Goal: Complete application form: Complete application form

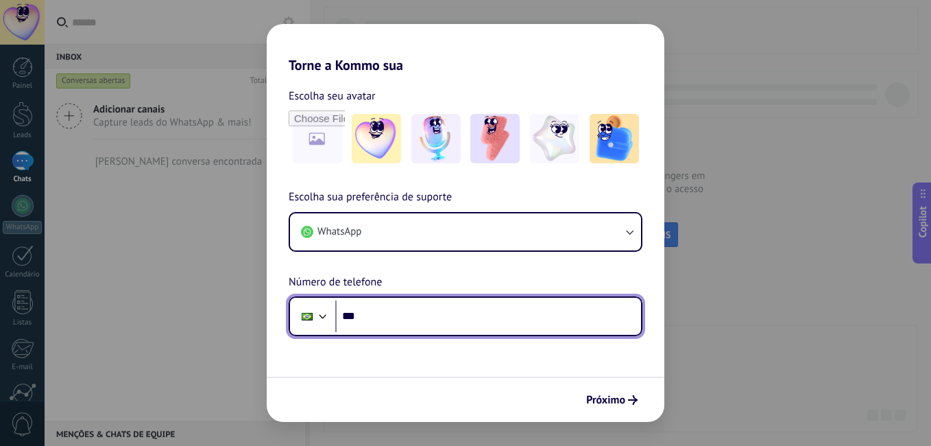
click at [374, 321] on input "***" at bounding box center [488, 316] width 306 height 32
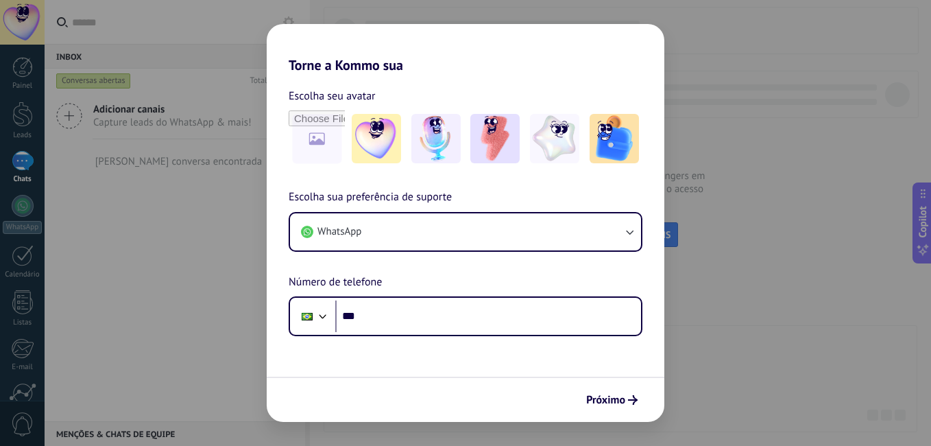
click at [736, 315] on div "Torne a Kommo sua Escolha seu avatar Escolha sua preferência de suporte WhatsAp…" at bounding box center [465, 223] width 931 height 446
click at [612, 403] on span "Próximo" at bounding box center [605, 400] width 39 height 10
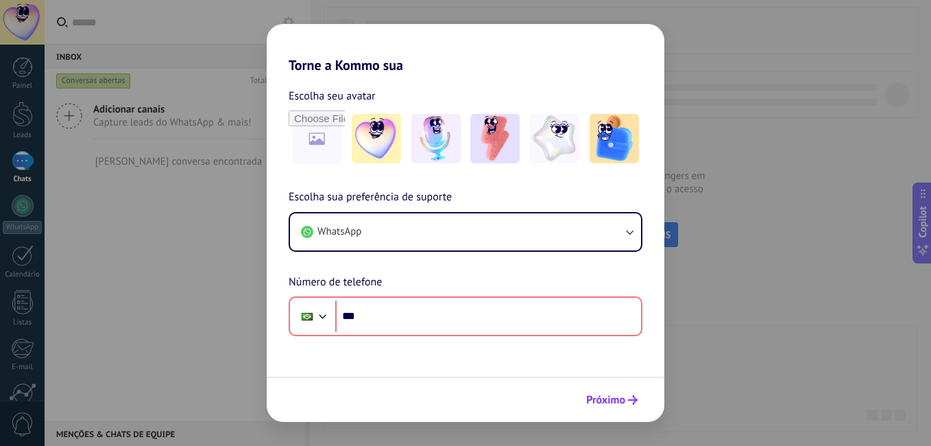
click at [612, 403] on span "Próximo" at bounding box center [605, 400] width 39 height 10
